Goal: Task Accomplishment & Management: Manage account settings

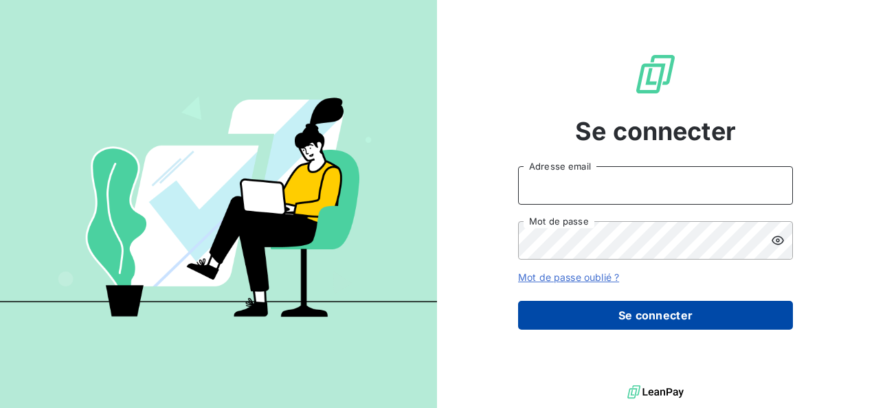
type input "elodie.blanchon@maisonbonifassi.com"
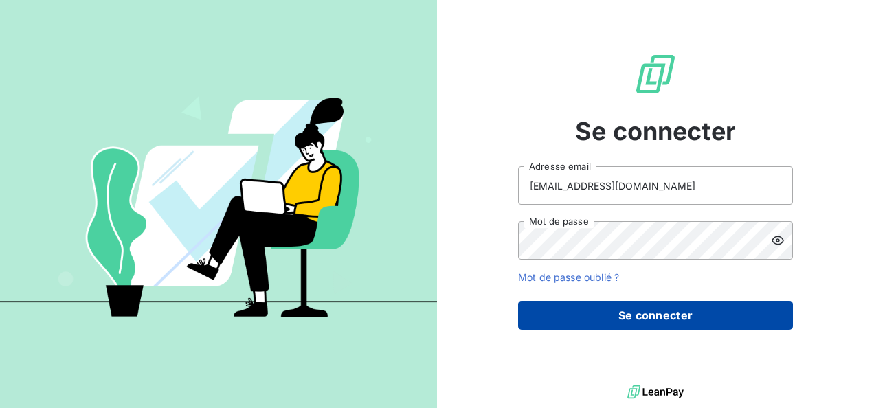
click at [678, 313] on button "Se connecter" at bounding box center [655, 315] width 275 height 29
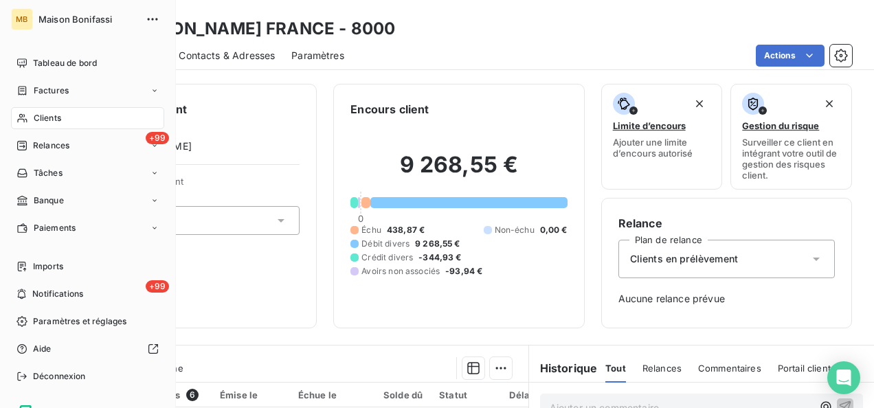
click at [36, 119] on span "Clients" at bounding box center [47, 118] width 27 height 12
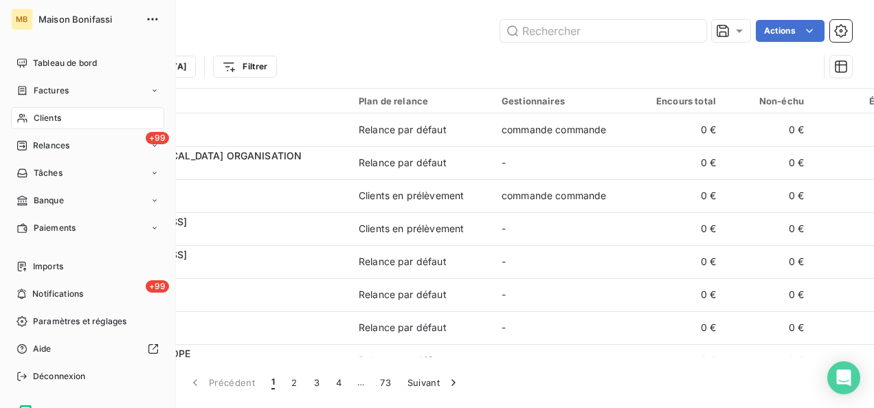
click at [43, 125] on div "Clients" at bounding box center [87, 118] width 153 height 22
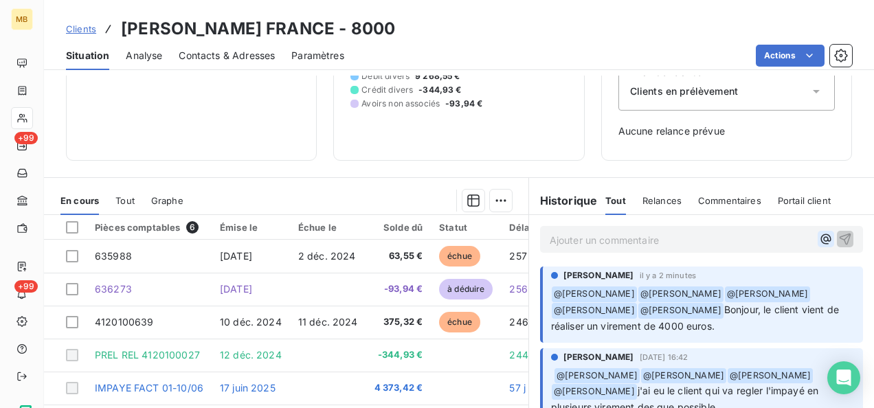
click at [819, 243] on icon "button" at bounding box center [826, 239] width 14 height 14
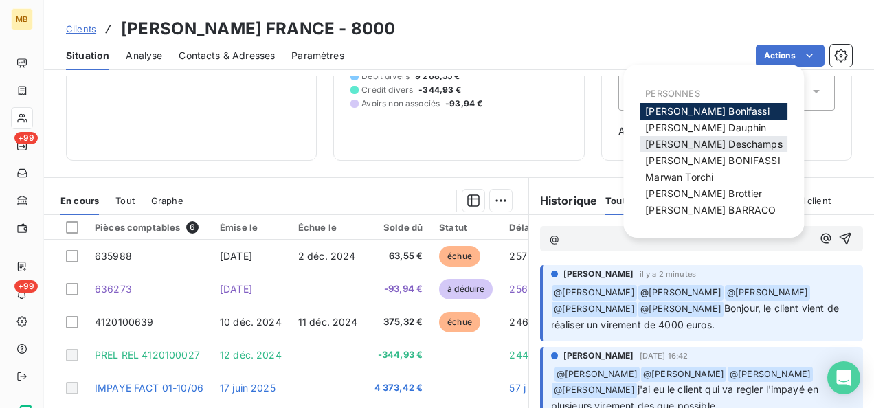
click at [692, 145] on span "Julia Deschamps" at bounding box center [713, 144] width 137 height 12
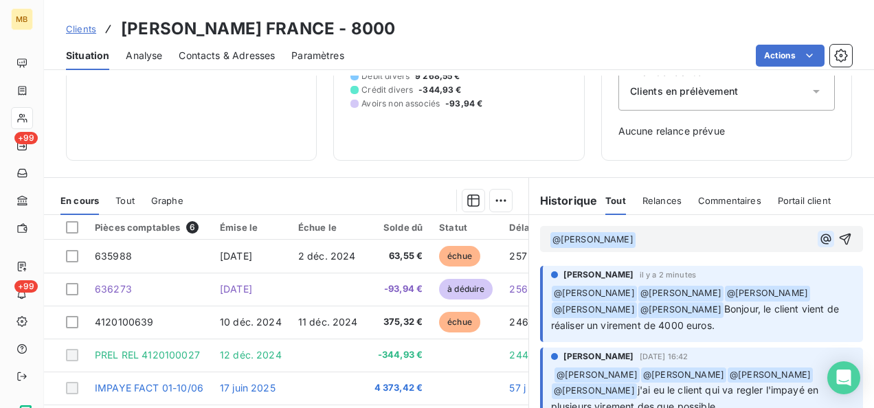
click at [819, 237] on icon "button" at bounding box center [826, 239] width 14 height 14
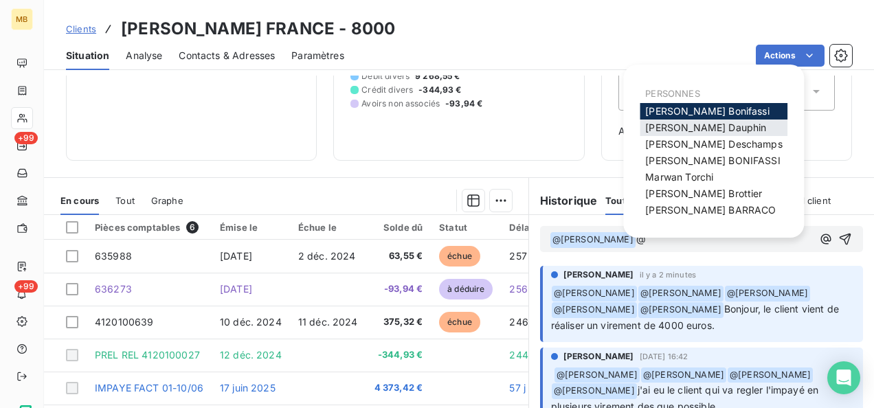
click at [690, 126] on span "Franck Dauphin" at bounding box center [705, 128] width 121 height 12
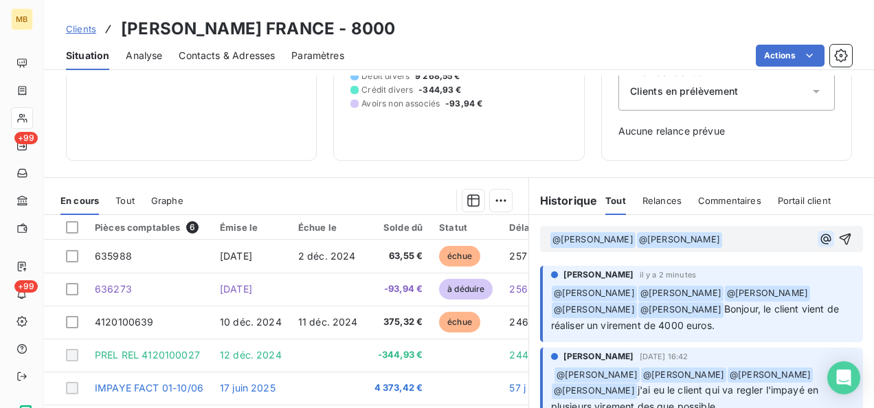
click at [821, 239] on icon "button" at bounding box center [826, 239] width 10 height 10
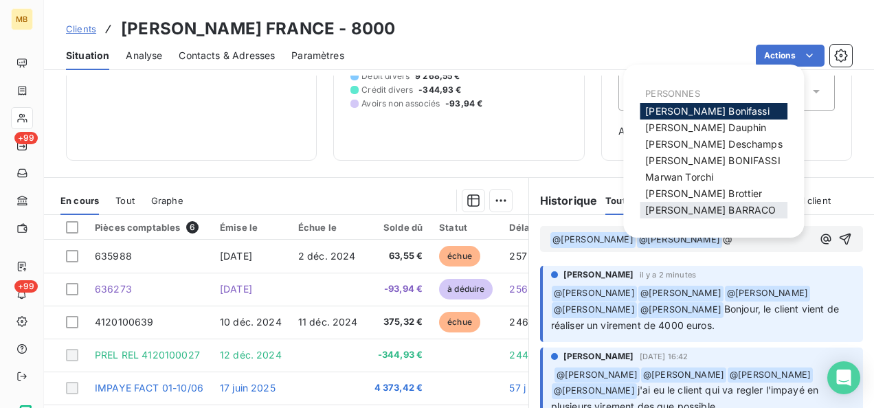
click at [705, 207] on span "Romain BARRACO" at bounding box center [710, 210] width 131 height 12
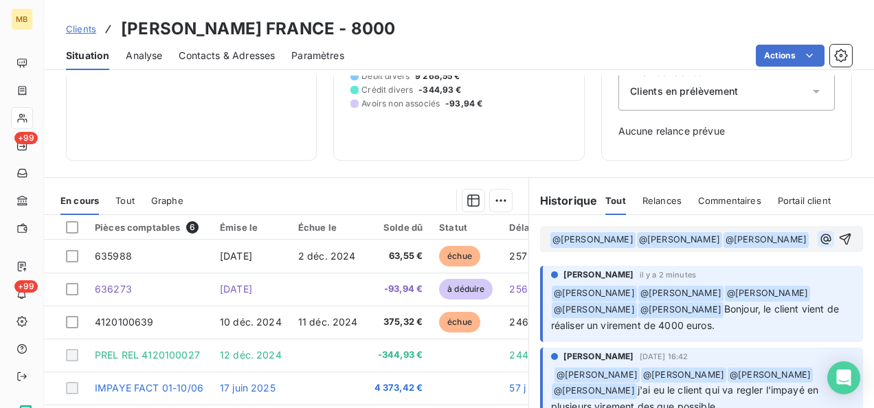
click at [819, 246] on icon "button" at bounding box center [826, 239] width 14 height 14
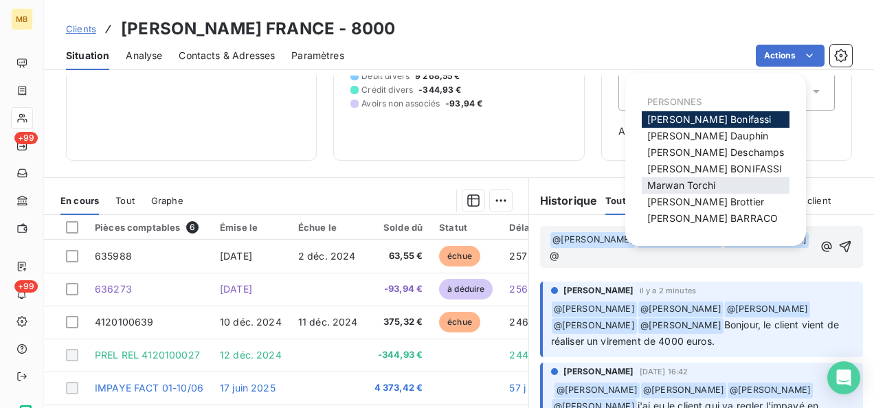
click at [705, 183] on span "Marwan Torchi" at bounding box center [681, 185] width 68 height 12
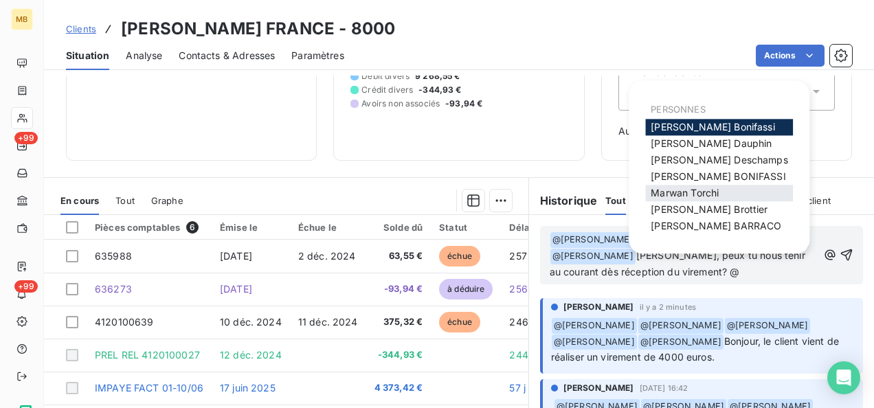
click at [708, 195] on span "Marwan Torchi" at bounding box center [685, 193] width 68 height 12
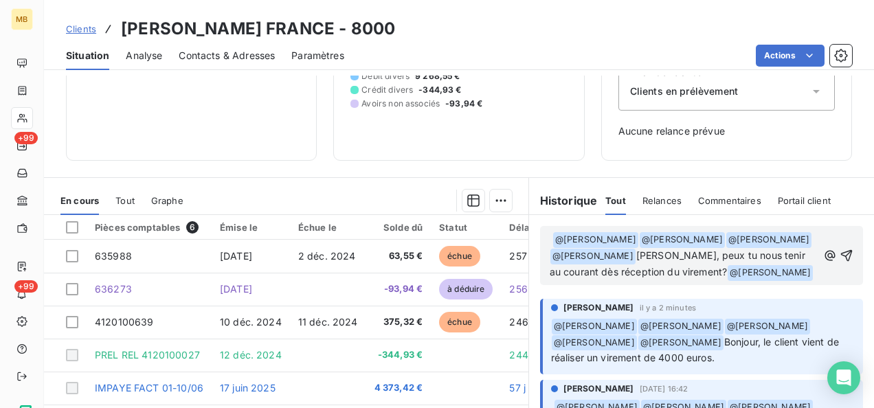
click at [659, 281] on p "@ Julia Deschamps ﻿ ﻿ @ Franck Dauphin ﻿ ﻿ @ Romain BARRACO ﻿ ﻿ @ Marwan Torchi…" at bounding box center [684, 256] width 268 height 49
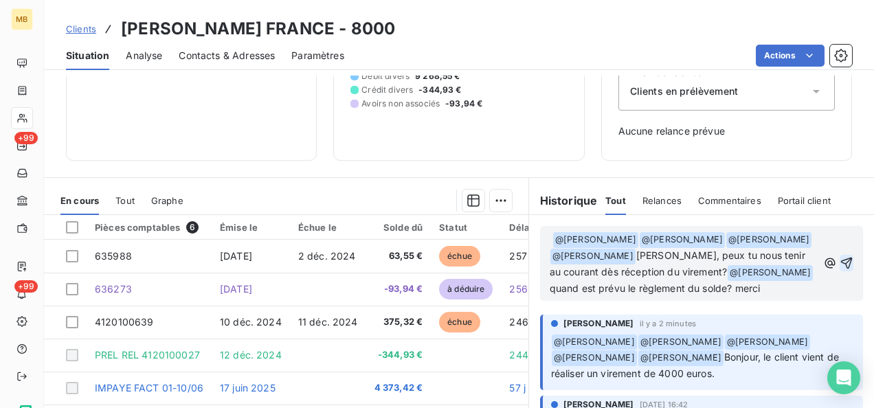
click at [840, 270] on icon "button" at bounding box center [847, 263] width 14 height 14
